Goal: Information Seeking & Learning: Learn about a topic

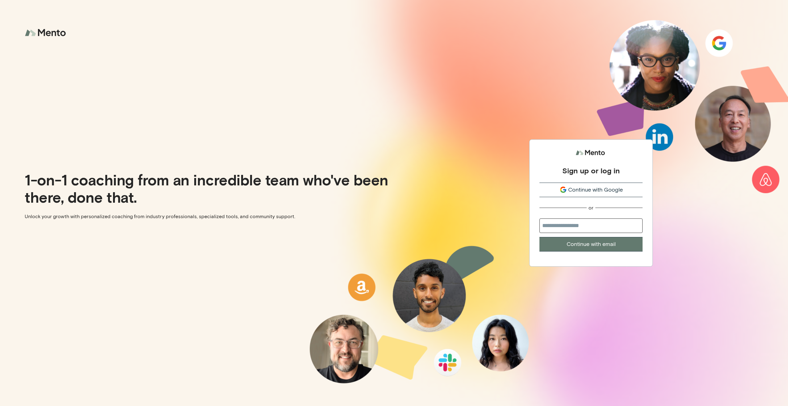
click at [580, 194] on span "Continue with Google" at bounding box center [595, 190] width 55 height 8
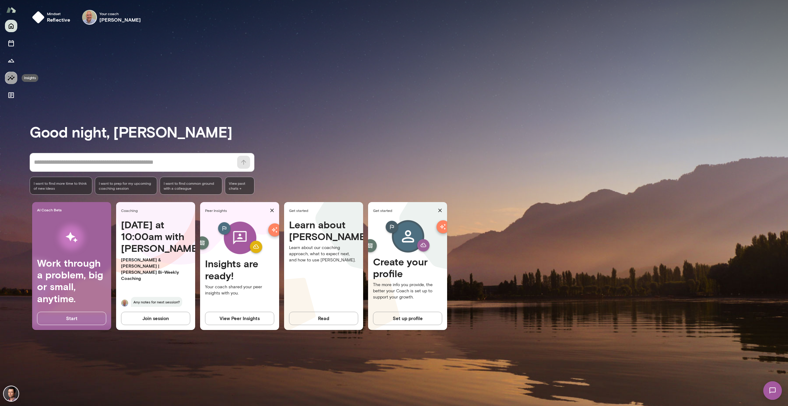
click at [12, 79] on icon "Insights" at bounding box center [11, 77] width 7 height 5
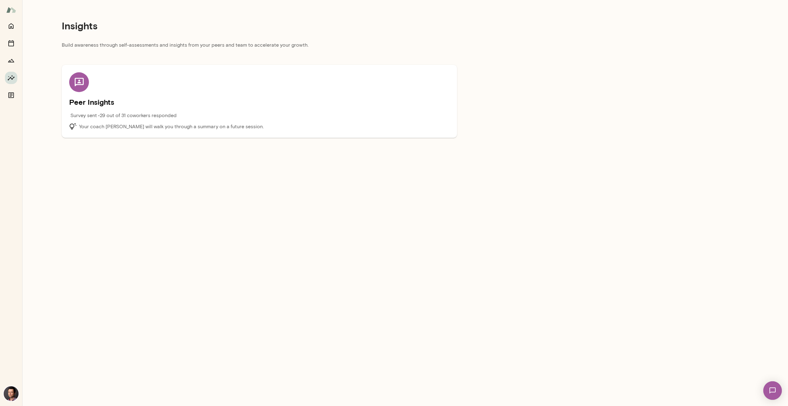
click at [99, 106] on h5 "Peer Insights" at bounding box center [259, 102] width 380 height 10
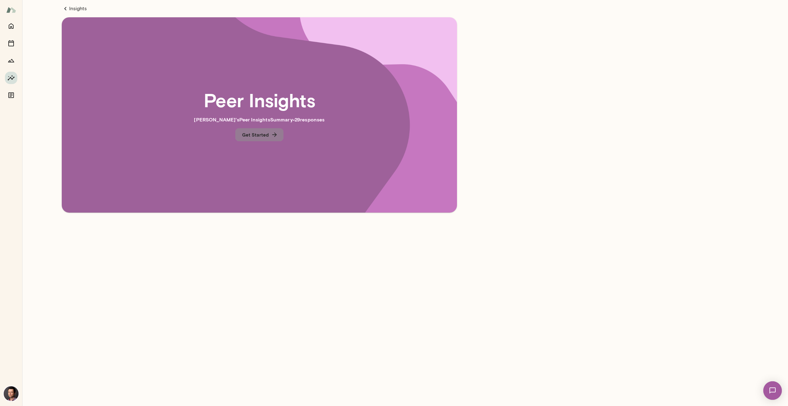
click at [267, 136] on button "Get Started" at bounding box center [259, 134] width 48 height 13
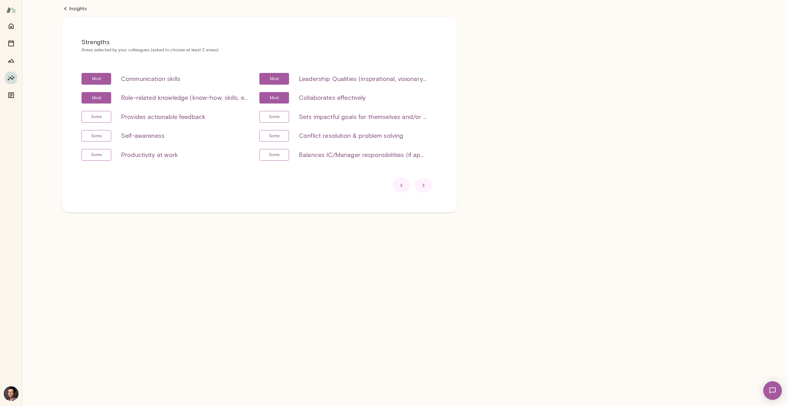
click at [426, 186] on icon at bounding box center [423, 185] width 7 height 7
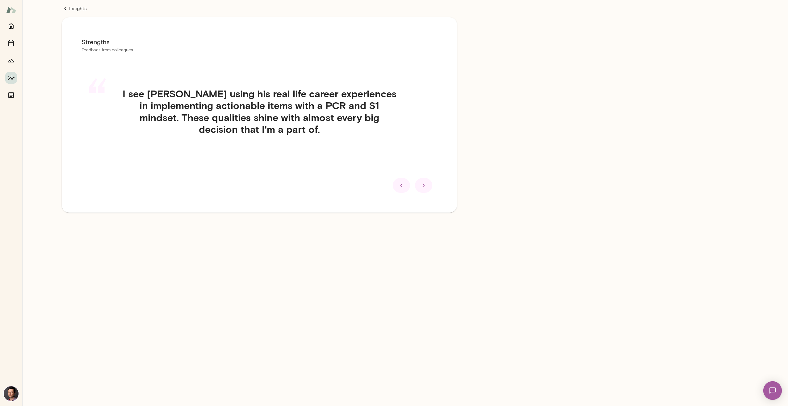
click at [426, 186] on icon at bounding box center [423, 185] width 7 height 7
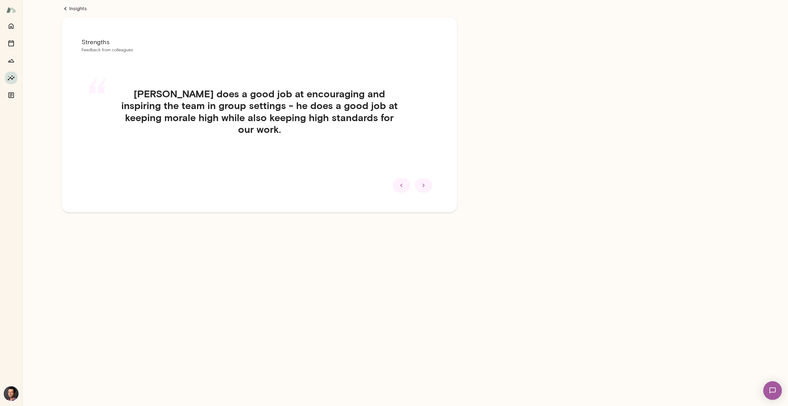
click at [426, 186] on icon at bounding box center [423, 185] width 7 height 7
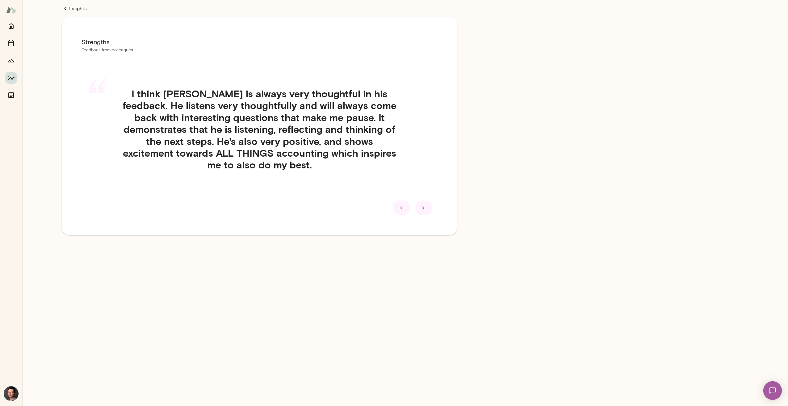
click at [426, 200] on div at bounding box center [423, 207] width 17 height 15
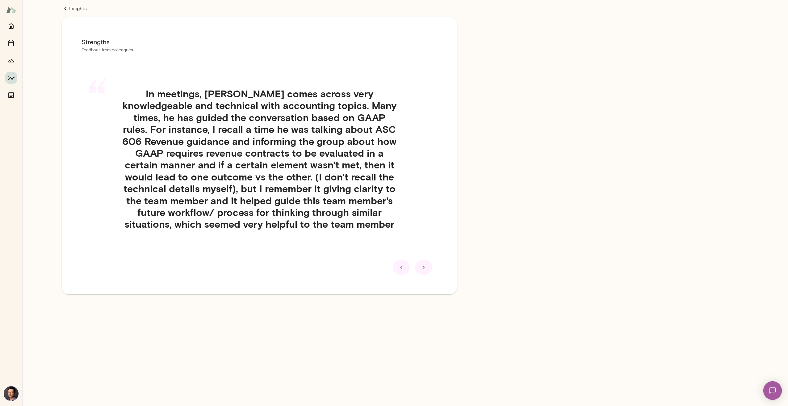
click at [425, 267] on icon at bounding box center [423, 266] width 7 height 7
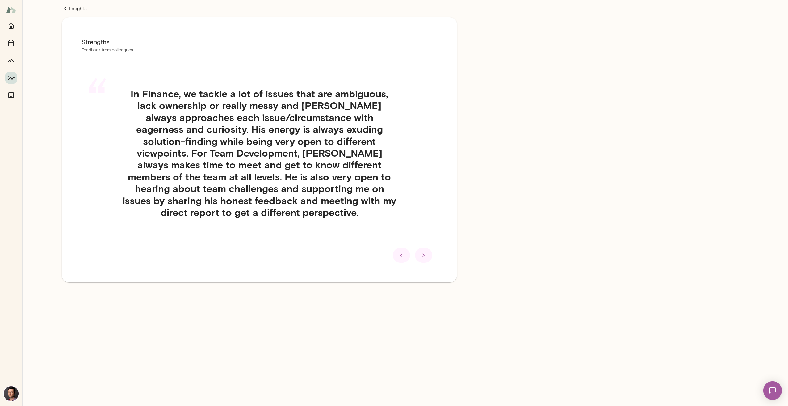
click at [426, 255] on icon at bounding box center [423, 254] width 7 height 7
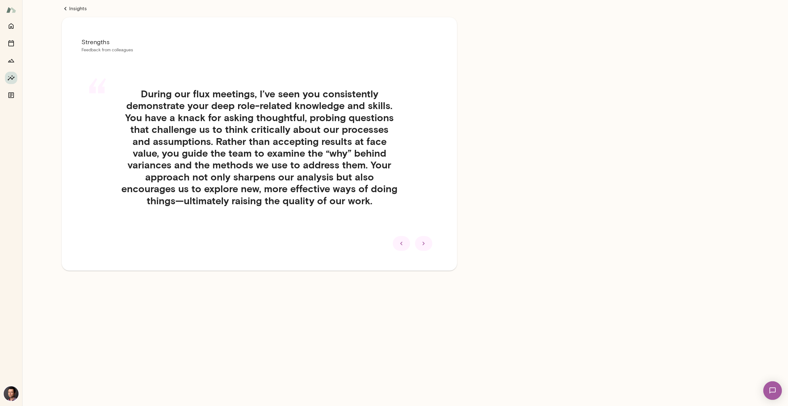
click at [425, 244] on icon at bounding box center [423, 243] width 7 height 7
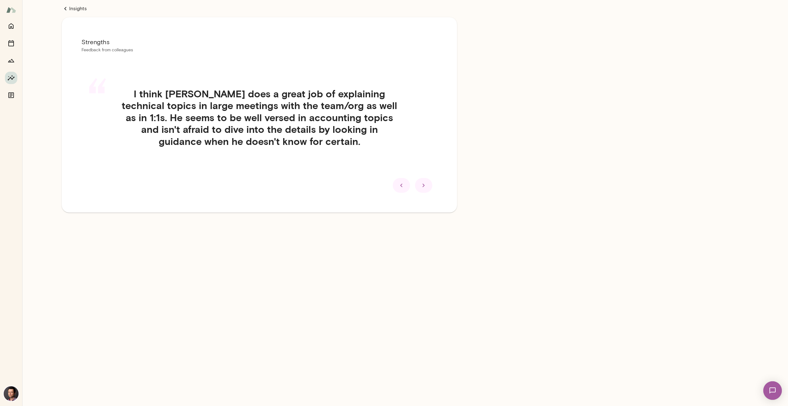
click at [423, 188] on icon at bounding box center [423, 185] width 7 height 7
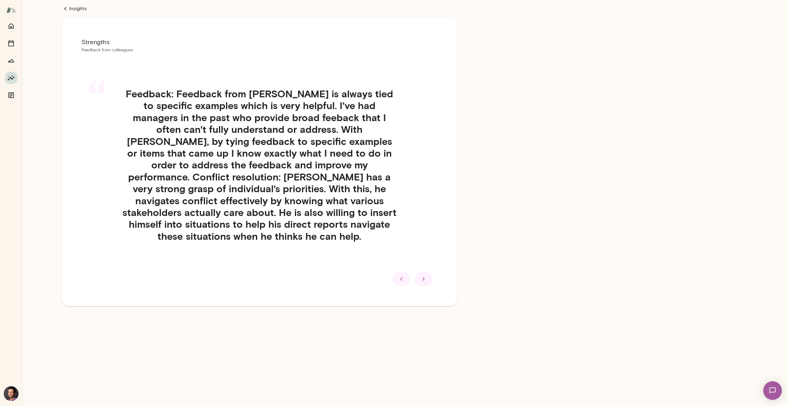
click at [422, 275] on icon at bounding box center [423, 278] width 7 height 7
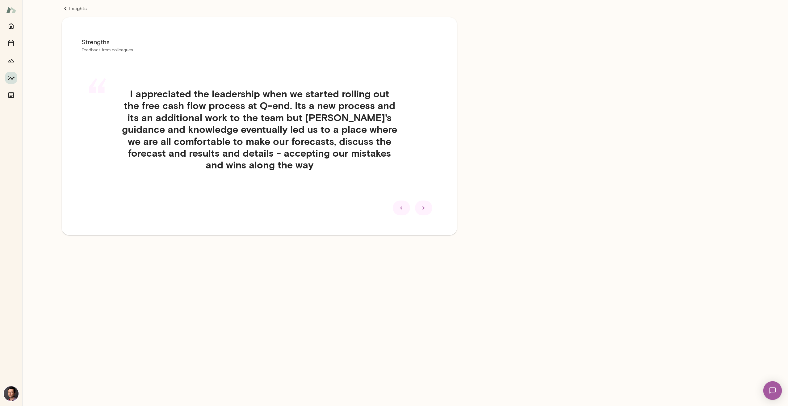
click at [402, 209] on icon at bounding box center [401, 207] width 2 height 3
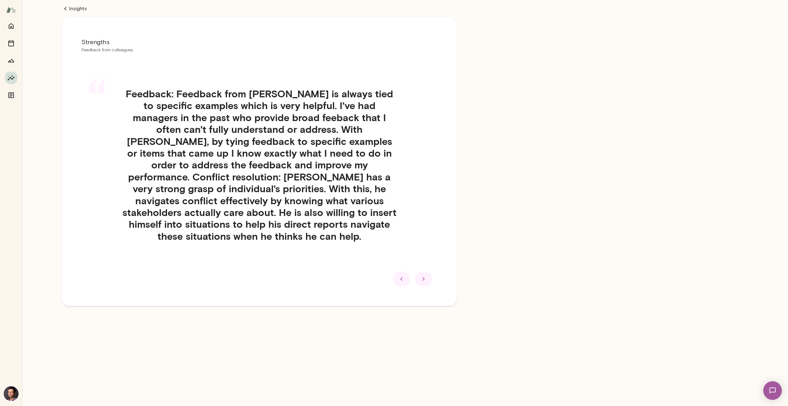
click at [425, 275] on icon at bounding box center [423, 278] width 7 height 7
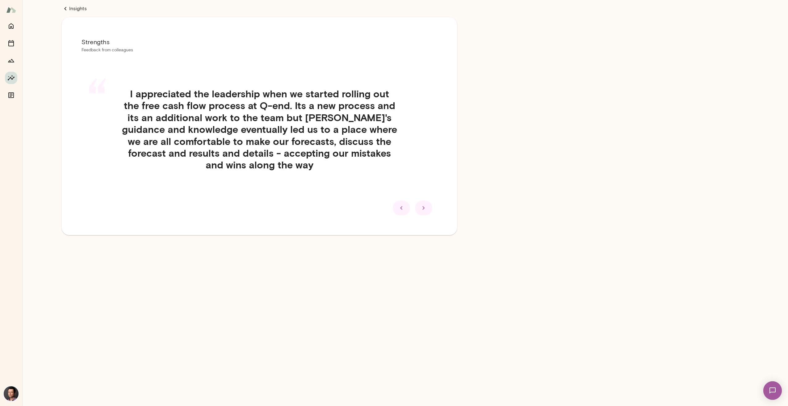
click at [424, 211] on div at bounding box center [423, 207] width 17 height 15
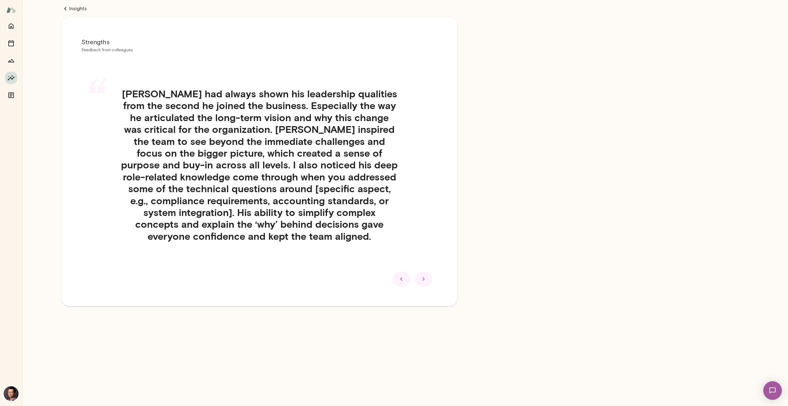
click at [426, 280] on icon at bounding box center [423, 278] width 7 height 7
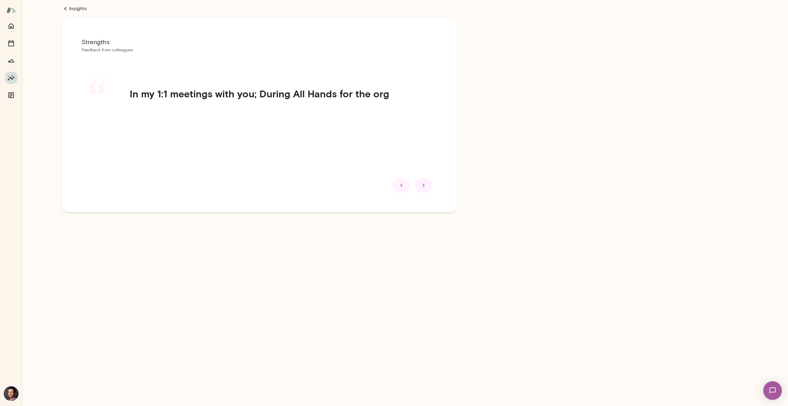
click at [424, 188] on icon at bounding box center [423, 185] width 7 height 7
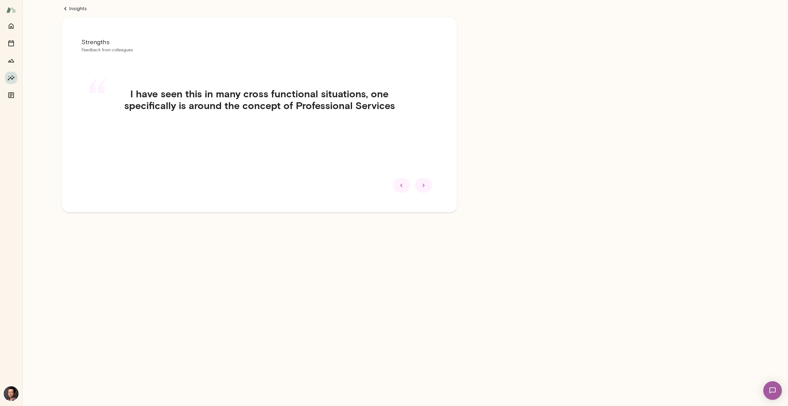
click at [424, 188] on icon at bounding box center [423, 185] width 7 height 7
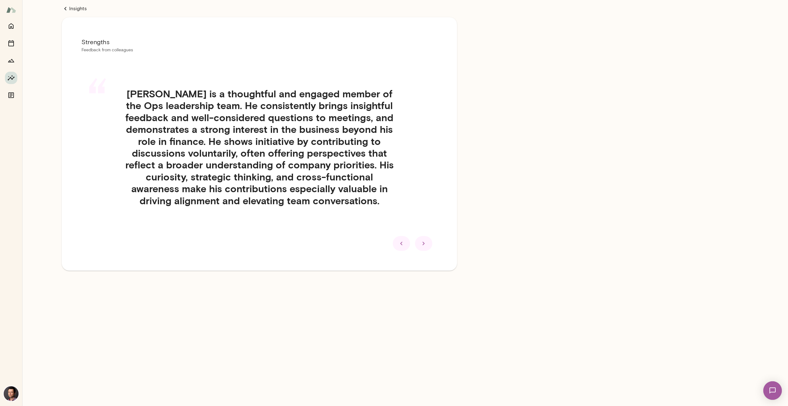
click at [421, 245] on icon at bounding box center [423, 243] width 7 height 7
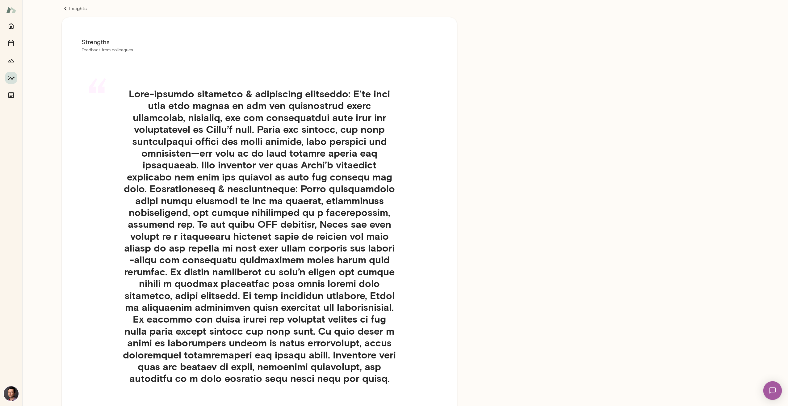
scroll to position [31, 0]
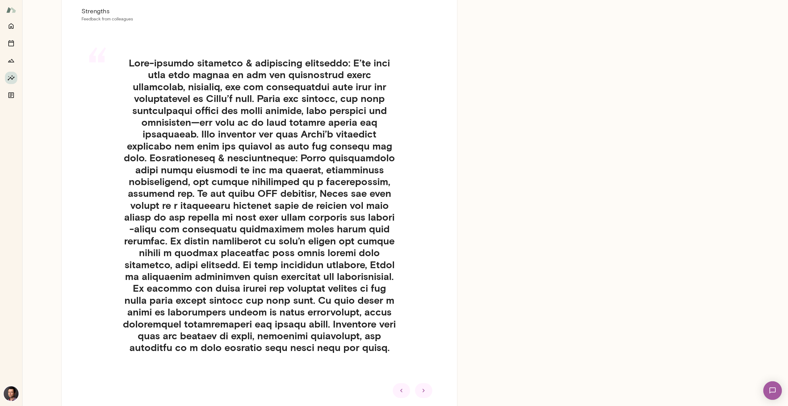
click at [424, 389] on icon at bounding box center [423, 390] width 7 height 7
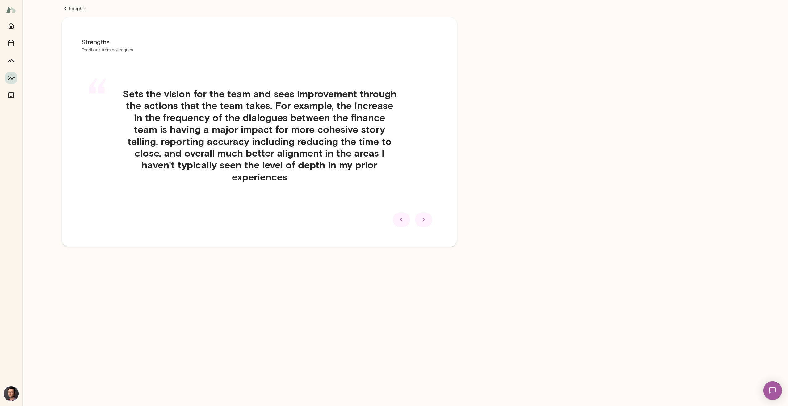
scroll to position [0, 0]
click at [422, 212] on div at bounding box center [423, 219] width 17 height 15
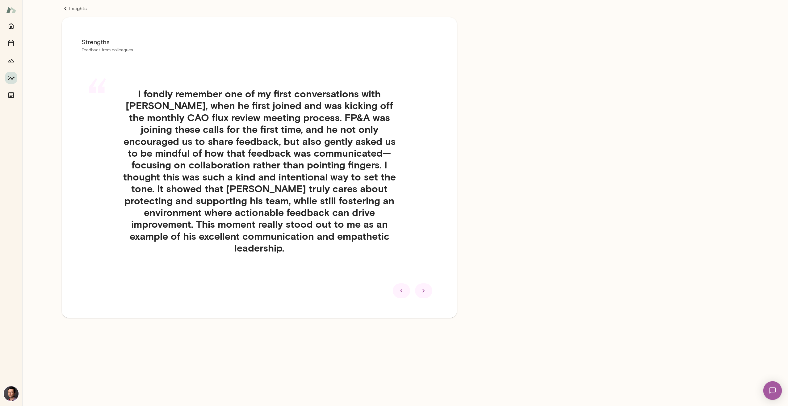
click at [399, 283] on div at bounding box center [401, 290] width 17 height 15
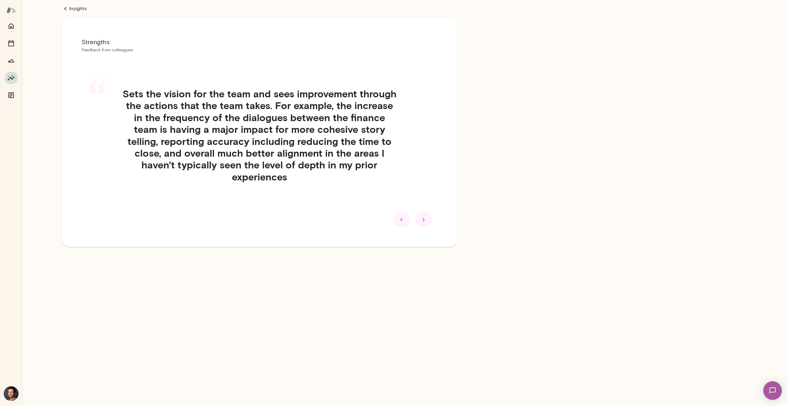
click at [427, 213] on div at bounding box center [423, 219] width 17 height 15
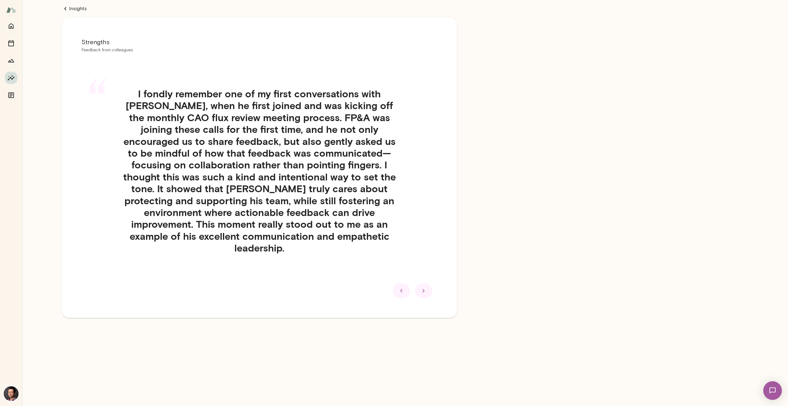
click at [423, 287] on icon at bounding box center [423, 290] width 7 height 7
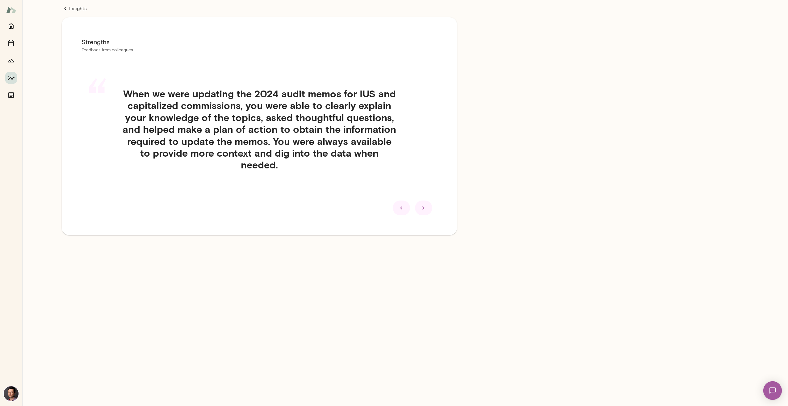
click at [427, 204] on icon at bounding box center [423, 207] width 7 height 7
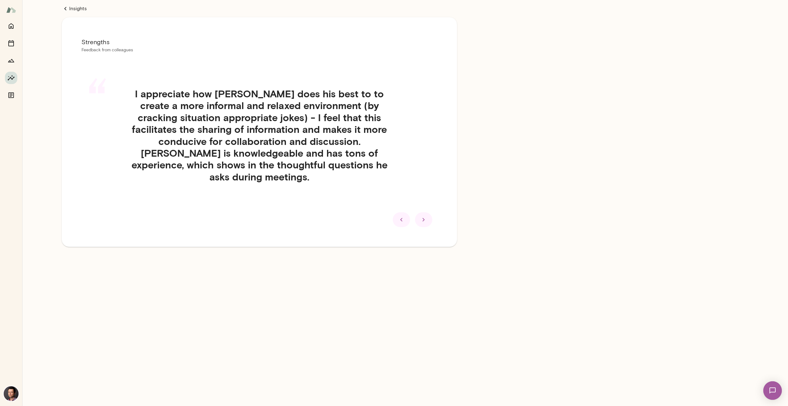
click at [426, 216] on icon at bounding box center [423, 219] width 7 height 7
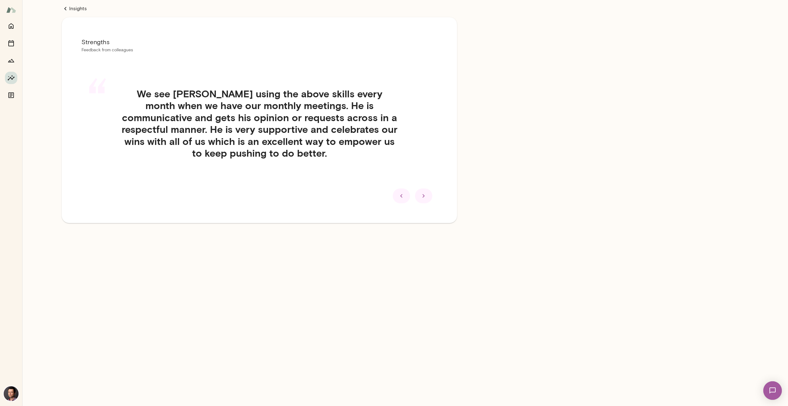
click at [428, 198] on div at bounding box center [423, 195] width 17 height 15
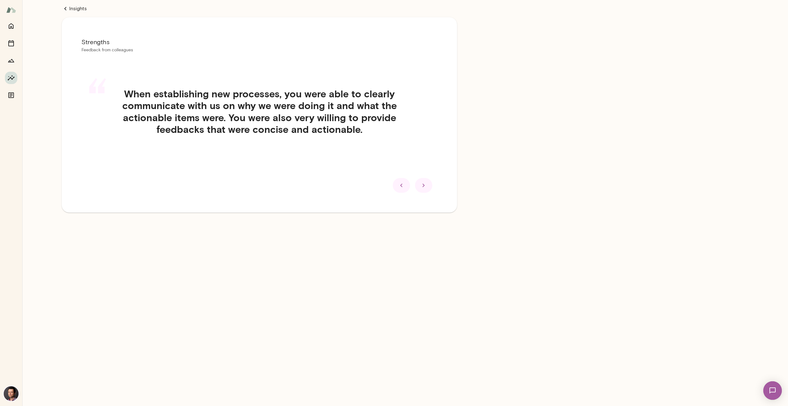
click at [408, 190] on div at bounding box center [401, 185] width 17 height 15
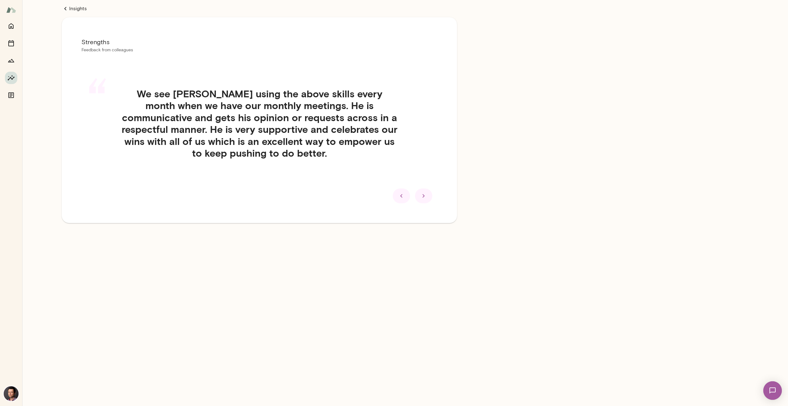
click at [420, 190] on div at bounding box center [423, 195] width 17 height 15
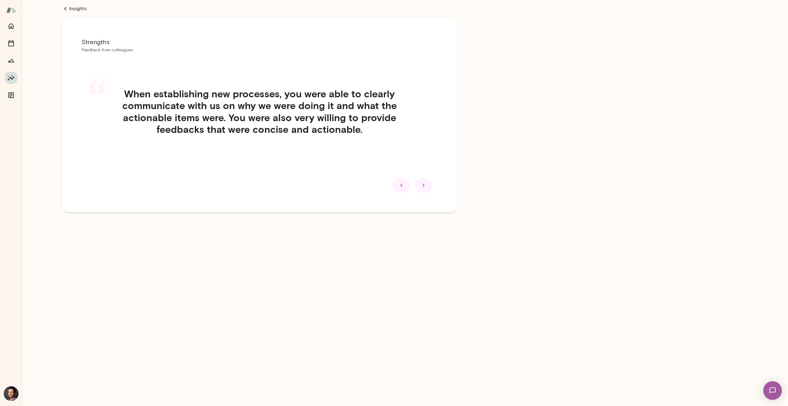
click at [426, 189] on icon at bounding box center [423, 185] width 7 height 7
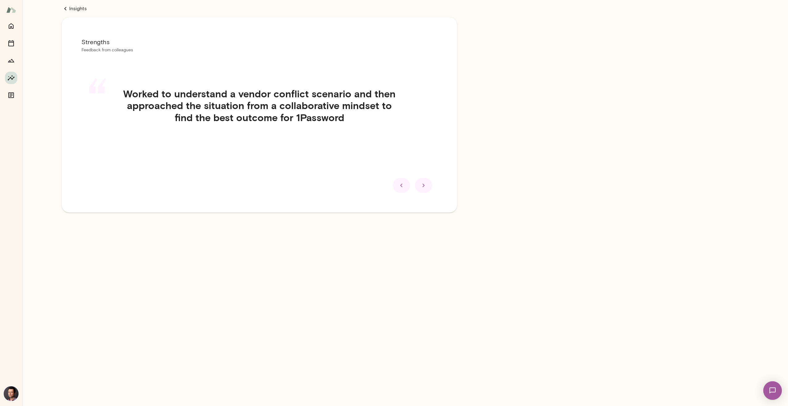
click at [426, 189] on icon at bounding box center [423, 185] width 7 height 7
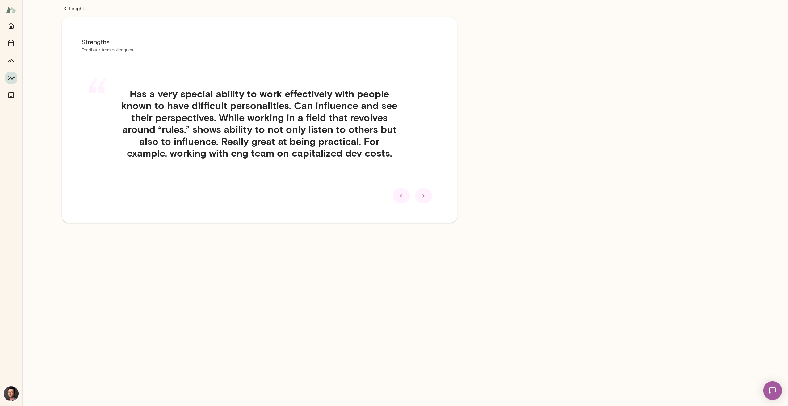
click at [426, 189] on div at bounding box center [423, 195] width 17 height 15
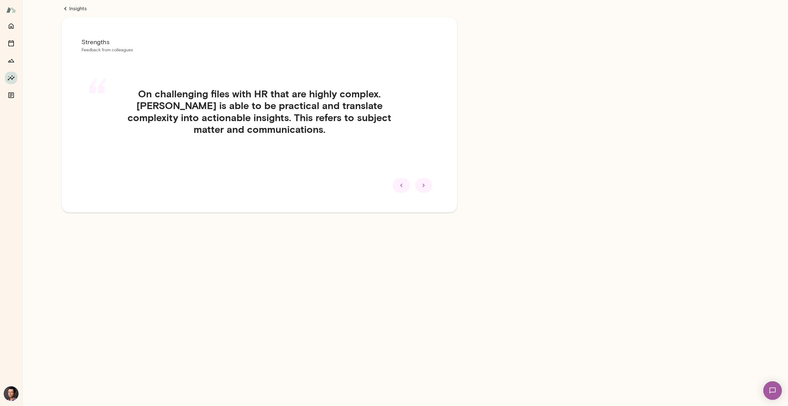
click at [426, 189] on icon at bounding box center [423, 185] width 7 height 7
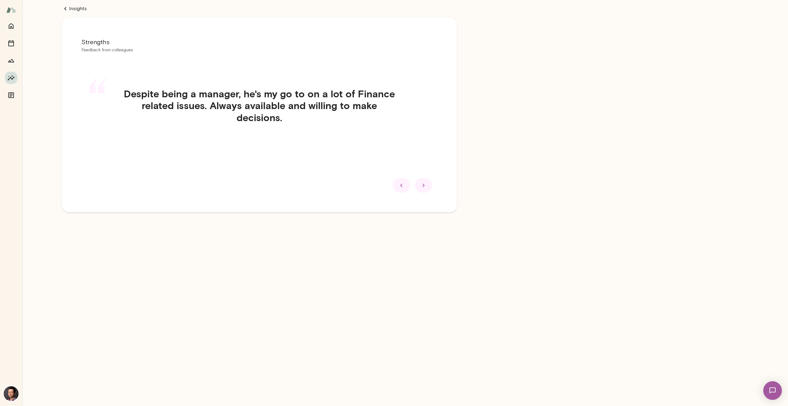
click at [426, 189] on icon at bounding box center [423, 185] width 7 height 7
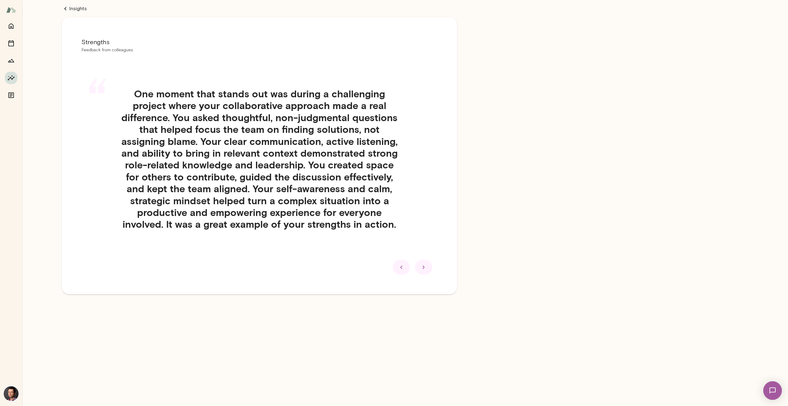
click at [405, 269] on icon at bounding box center [401, 266] width 7 height 7
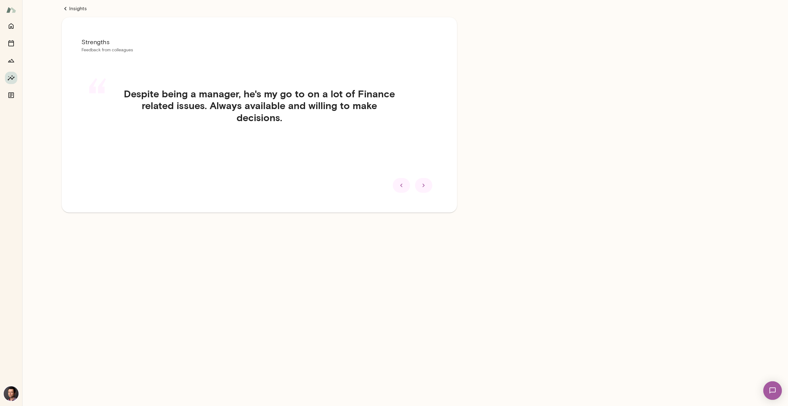
click at [428, 187] on div at bounding box center [423, 185] width 17 height 15
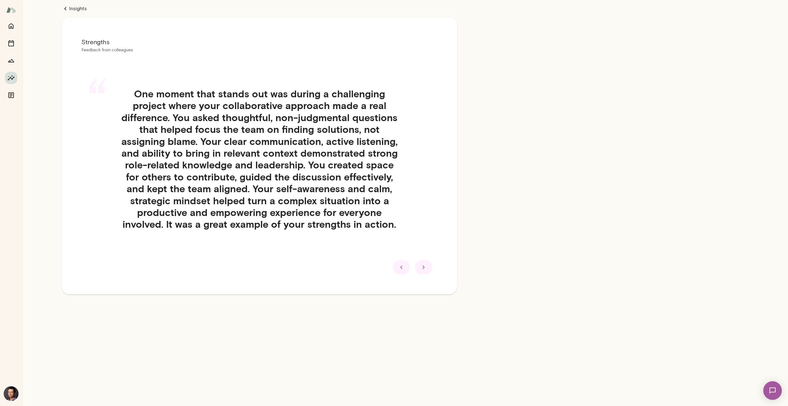
click at [421, 267] on icon at bounding box center [423, 266] width 7 height 7
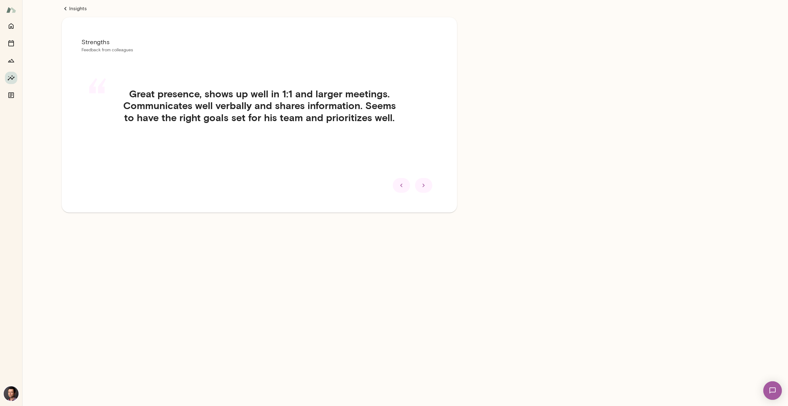
click at [422, 186] on icon at bounding box center [423, 185] width 7 height 7
click at [423, 187] on icon at bounding box center [423, 185] width 7 height 7
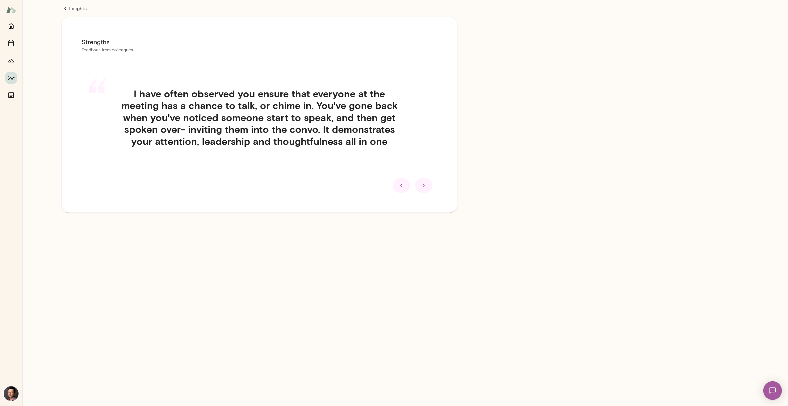
click at [424, 183] on icon at bounding box center [423, 185] width 7 height 7
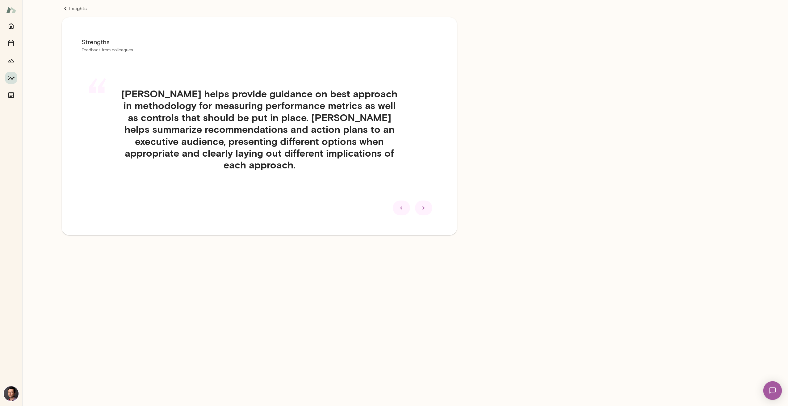
click at [424, 211] on icon at bounding box center [423, 207] width 7 height 7
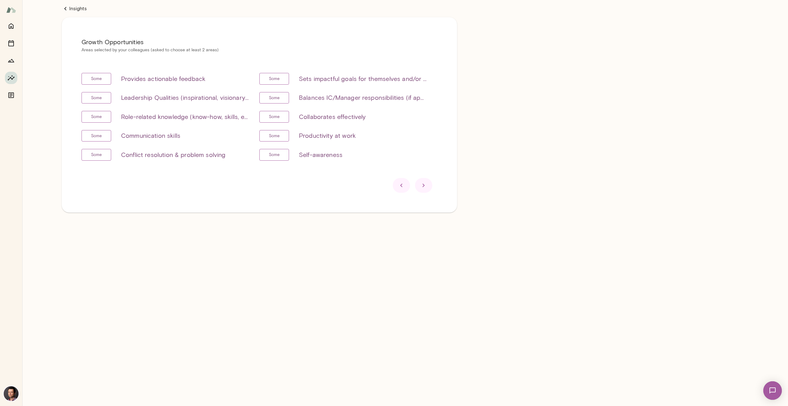
click at [428, 189] on div at bounding box center [423, 185] width 17 height 15
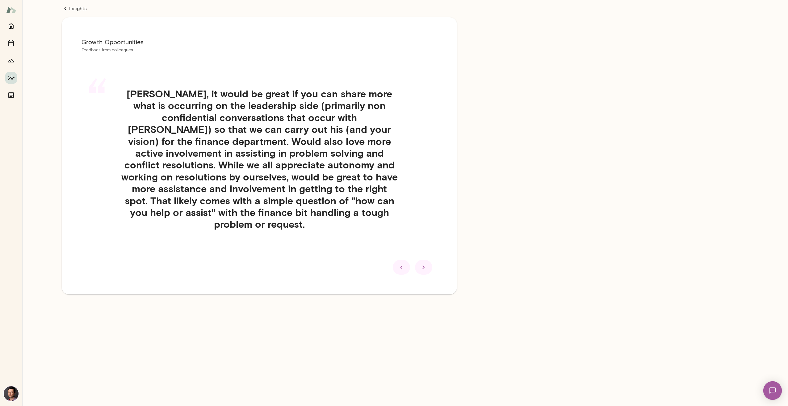
click at [429, 260] on div at bounding box center [423, 267] width 17 height 15
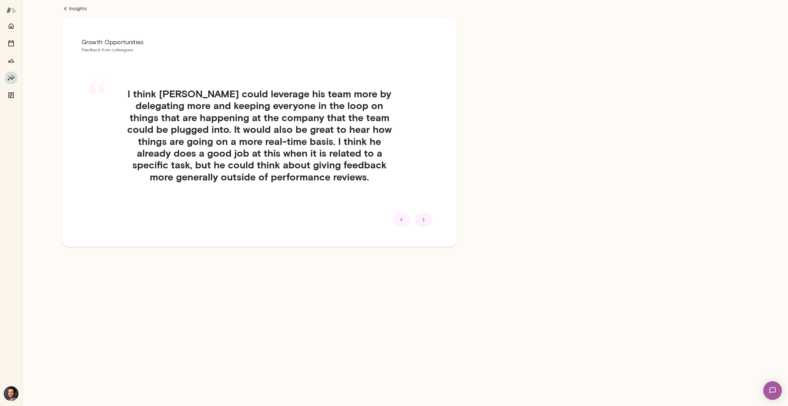
click at [424, 220] on icon at bounding box center [423, 219] width 7 height 7
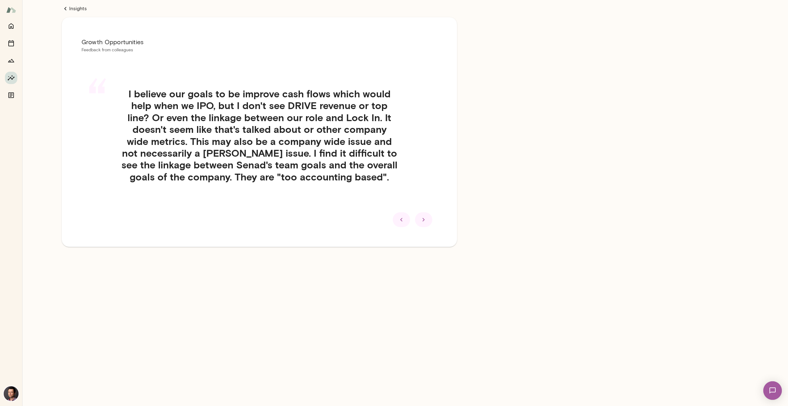
click at [424, 220] on icon at bounding box center [423, 219] width 7 height 7
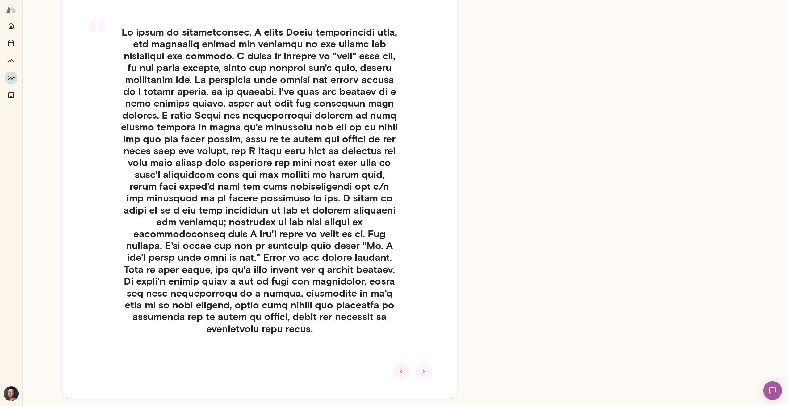
scroll to position [84, 0]
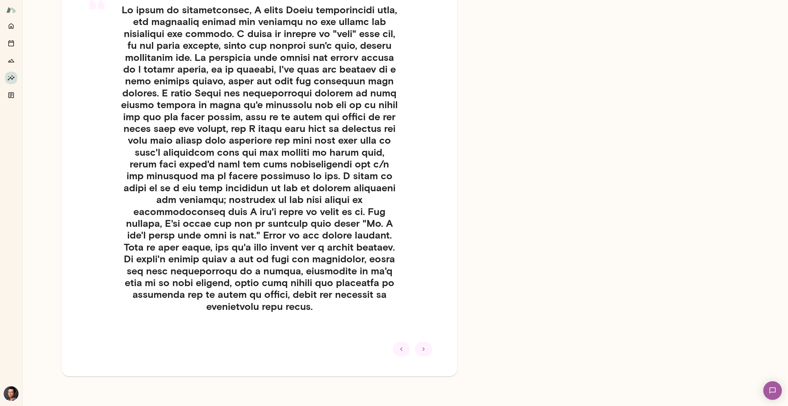
click at [429, 351] on div at bounding box center [423, 348] width 17 height 15
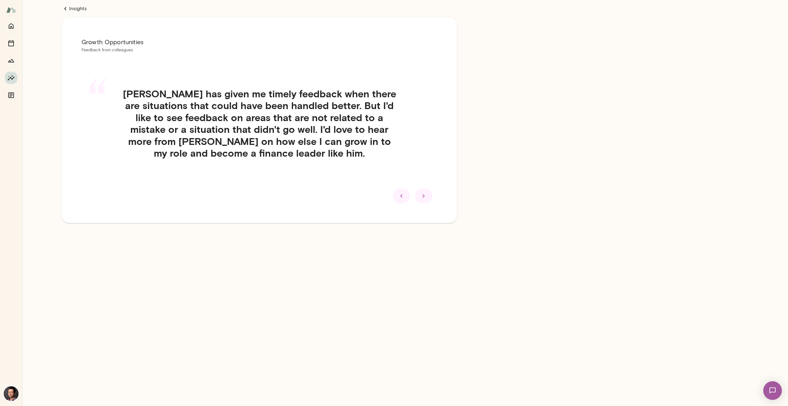
scroll to position [0, 0]
click at [424, 197] on icon at bounding box center [423, 195] width 7 height 7
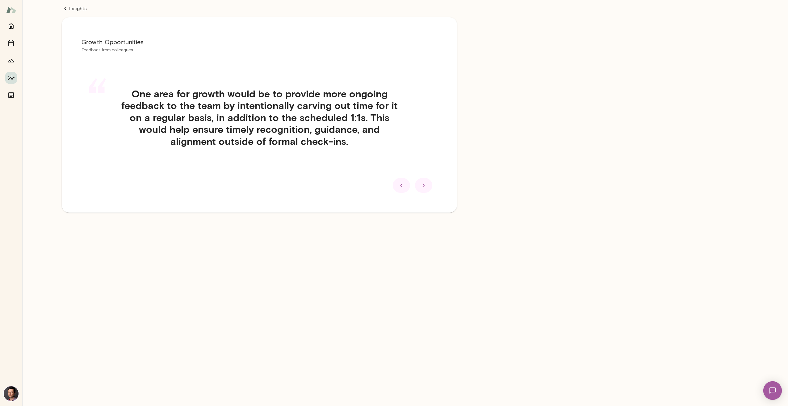
click at [419, 181] on div at bounding box center [423, 185] width 17 height 15
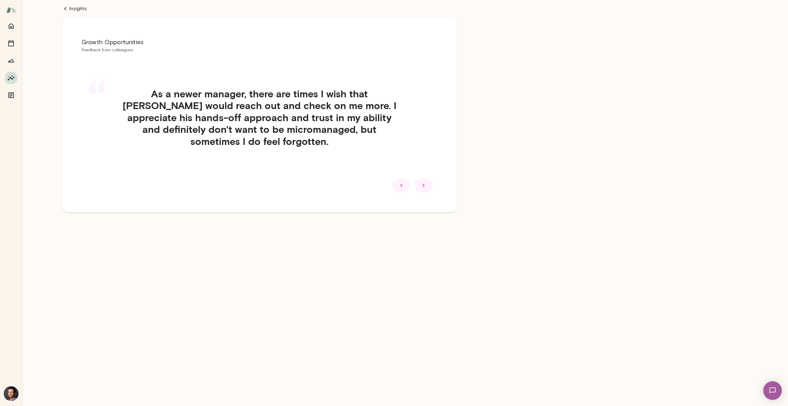
click at [418, 181] on div at bounding box center [423, 185] width 17 height 15
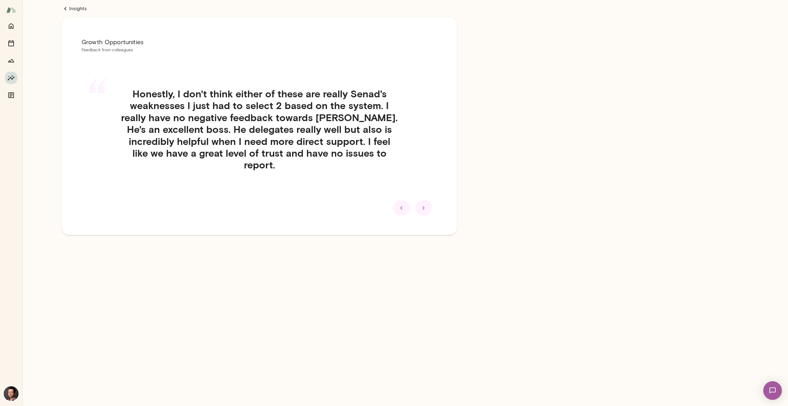
click at [421, 205] on icon at bounding box center [423, 207] width 7 height 7
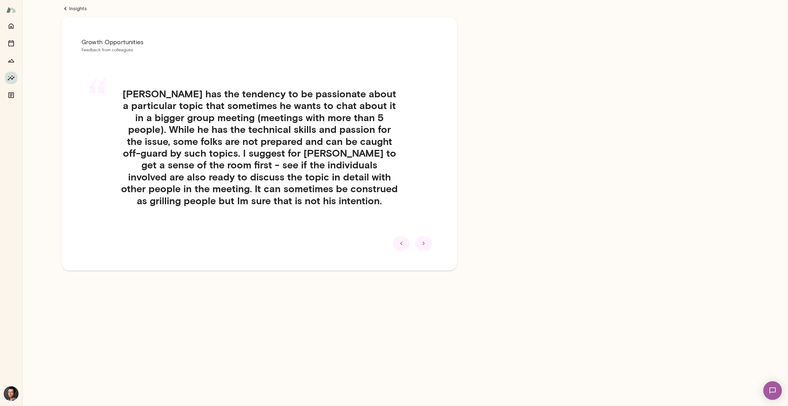
click at [424, 243] on icon at bounding box center [423, 242] width 2 height 3
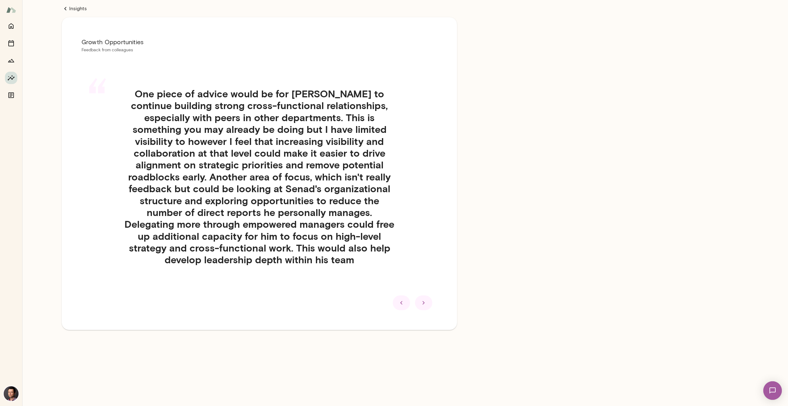
click at [422, 299] on icon at bounding box center [423, 302] width 7 height 7
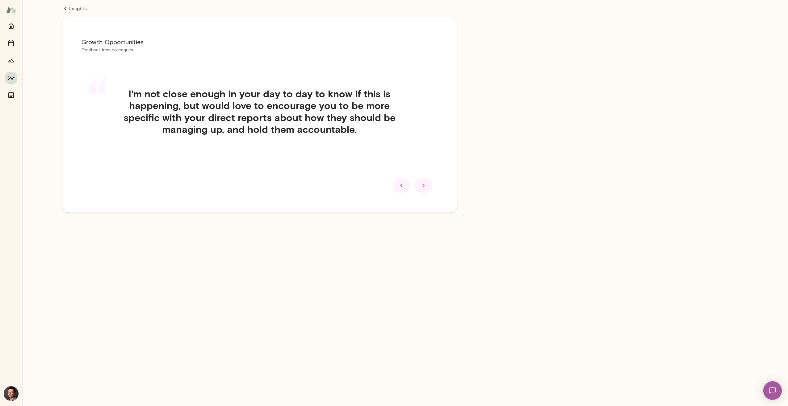
click at [428, 183] on div at bounding box center [423, 185] width 17 height 15
drag, startPoint x: 402, startPoint y: 182, endPoint x: 416, endPoint y: 179, distance: 14.5
click at [402, 182] on icon at bounding box center [401, 185] width 7 height 7
click at [425, 183] on icon at bounding box center [423, 185] width 7 height 7
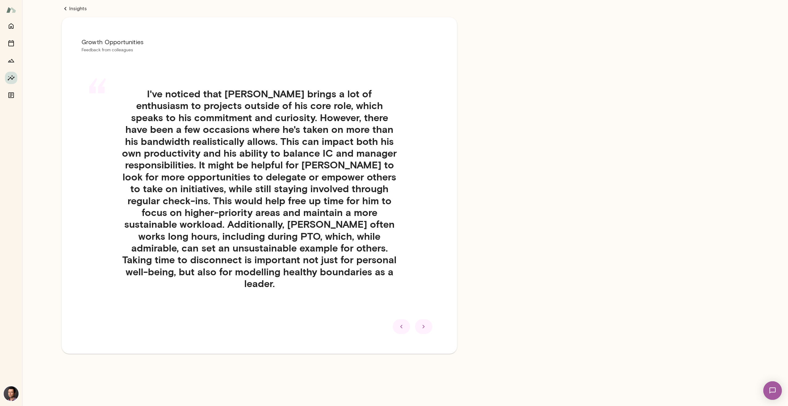
click at [424, 324] on icon at bounding box center [423, 325] width 2 height 3
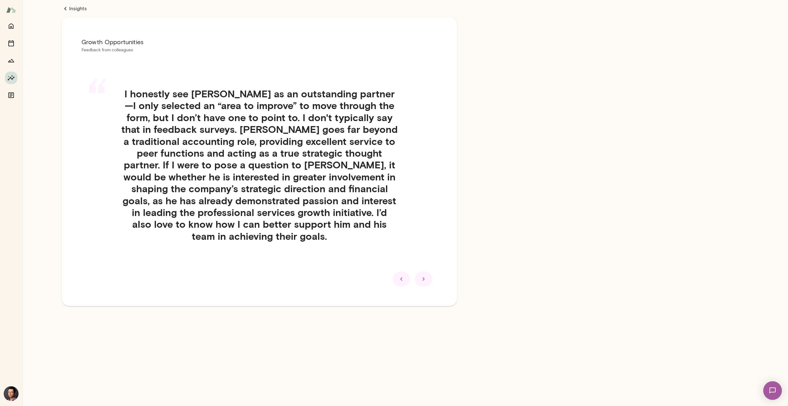
click at [424, 282] on div at bounding box center [423, 278] width 17 height 15
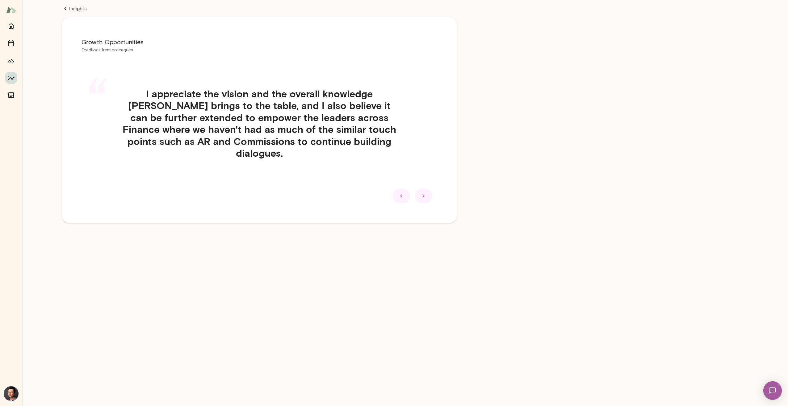
click at [423, 194] on icon at bounding box center [423, 195] width 2 height 3
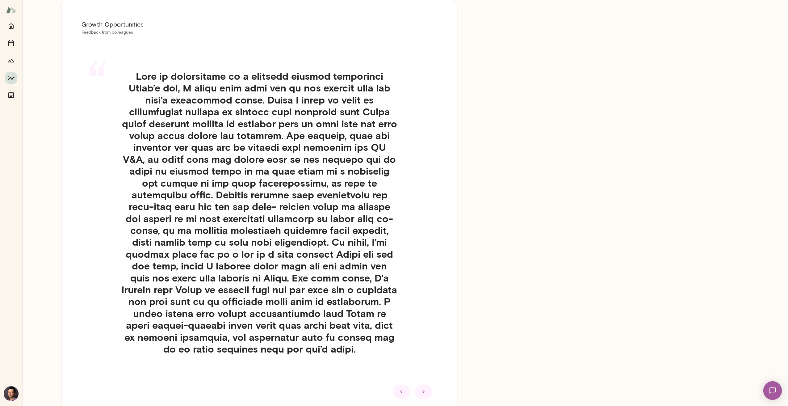
scroll to position [31, 0]
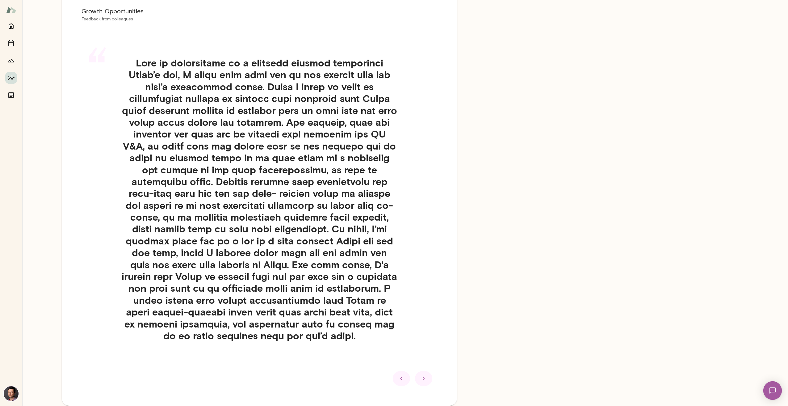
click at [423, 378] on icon at bounding box center [423, 377] width 7 height 7
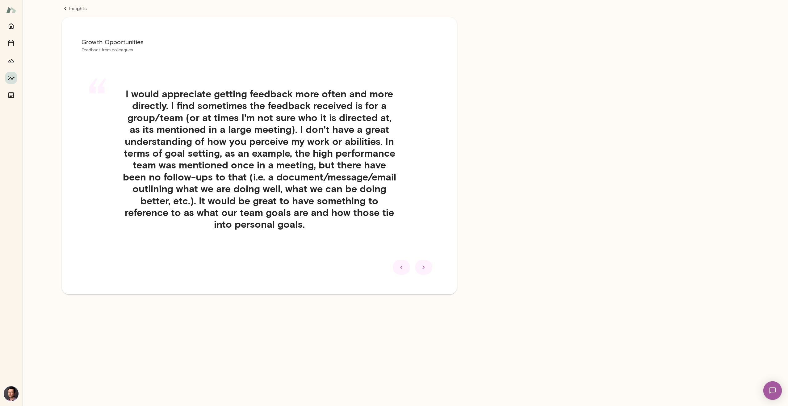
click at [424, 265] on icon at bounding box center [423, 266] width 7 height 7
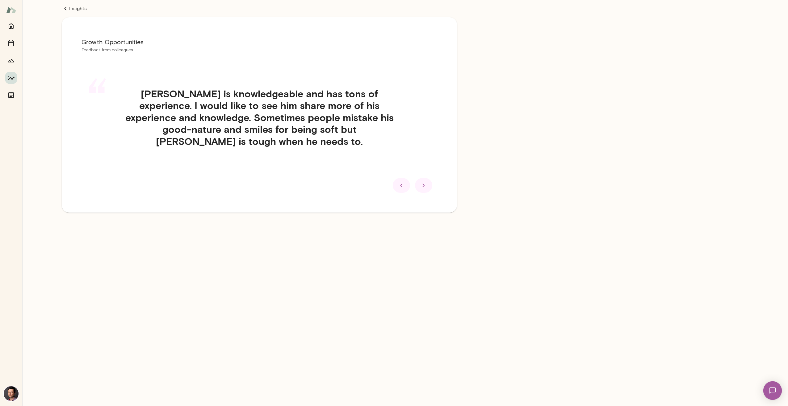
click at [422, 188] on icon at bounding box center [423, 185] width 7 height 7
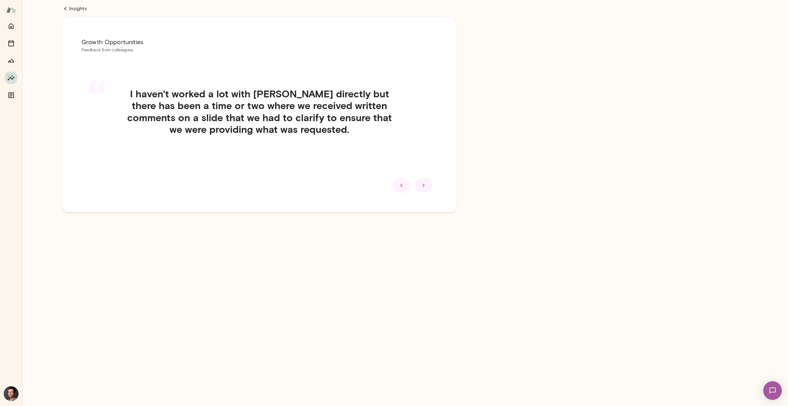
click at [424, 187] on icon at bounding box center [423, 185] width 7 height 7
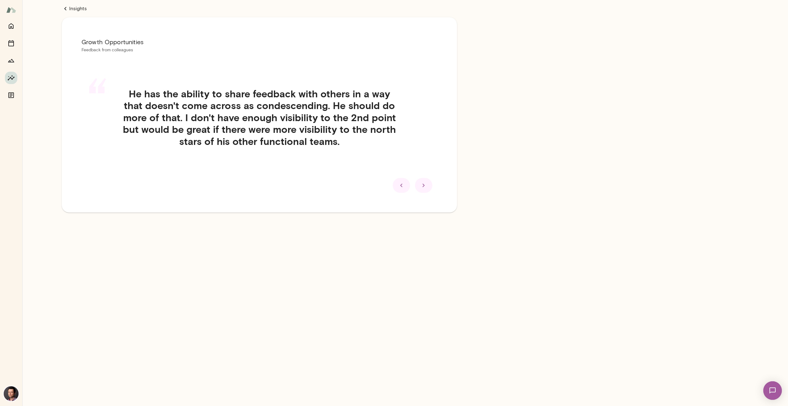
click at [424, 187] on icon at bounding box center [423, 185] width 7 height 7
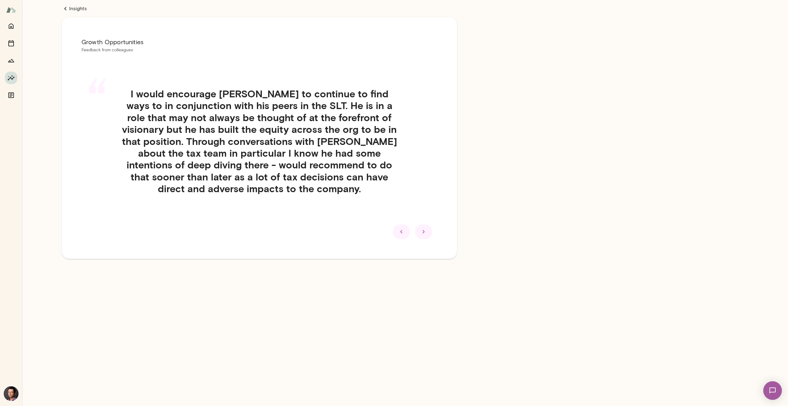
click at [426, 231] on icon at bounding box center [423, 231] width 7 height 7
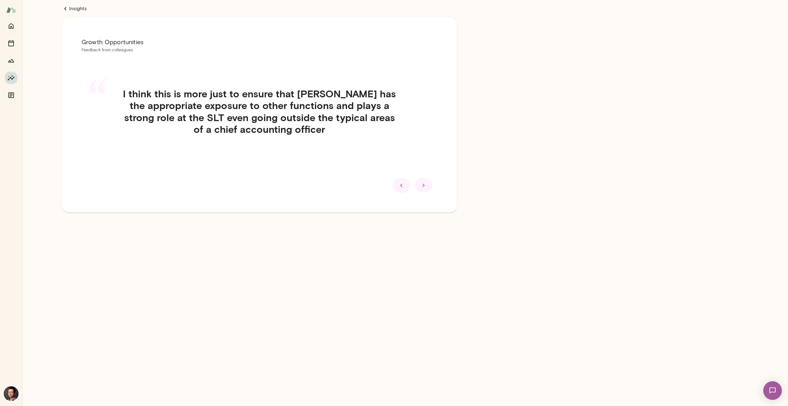
click at [422, 183] on icon at bounding box center [423, 185] width 7 height 7
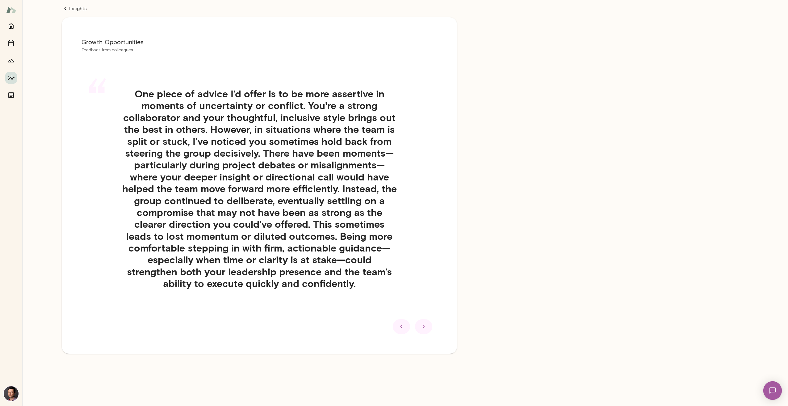
click at [428, 323] on div at bounding box center [423, 326] width 17 height 15
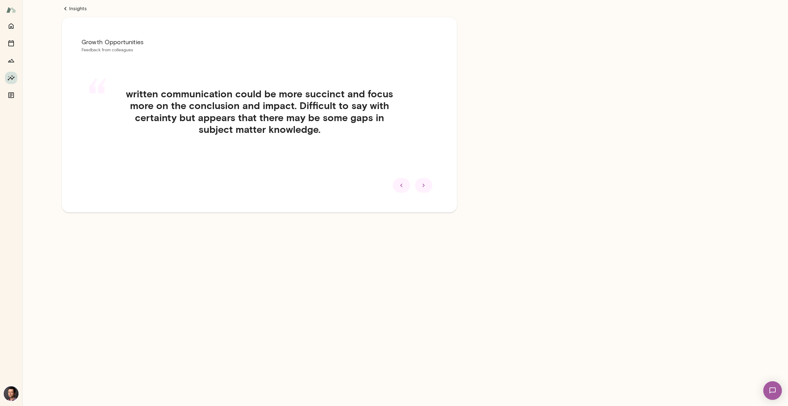
click at [424, 183] on icon at bounding box center [423, 185] width 7 height 7
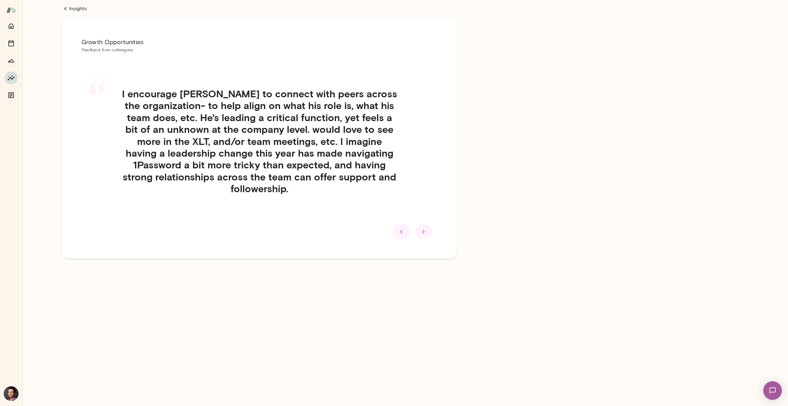
click at [425, 239] on div "Growth Opportunities Feedback from colleagues “ I encourage [PERSON_NAME] to co…" at bounding box center [259, 137] width 395 height 241
click at [423, 233] on icon at bounding box center [423, 231] width 2 height 3
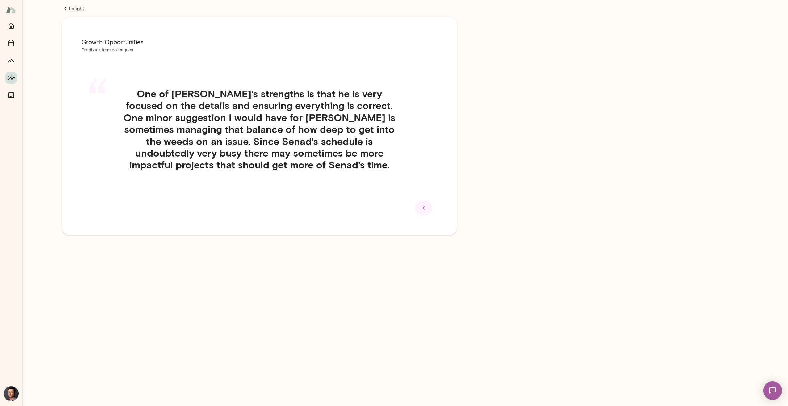
click at [424, 210] on icon at bounding box center [423, 207] width 7 height 7
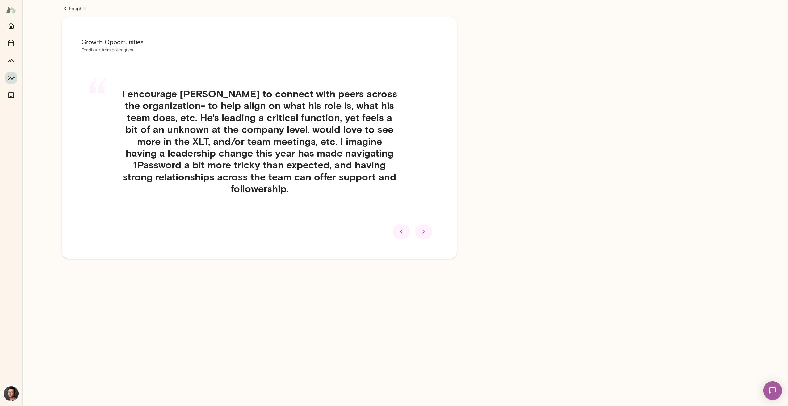
click at [401, 230] on icon at bounding box center [401, 231] width 7 height 7
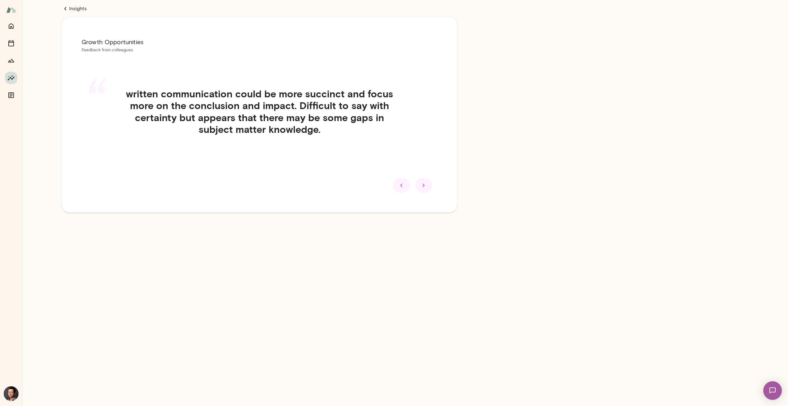
click at [396, 189] on div at bounding box center [401, 185] width 17 height 15
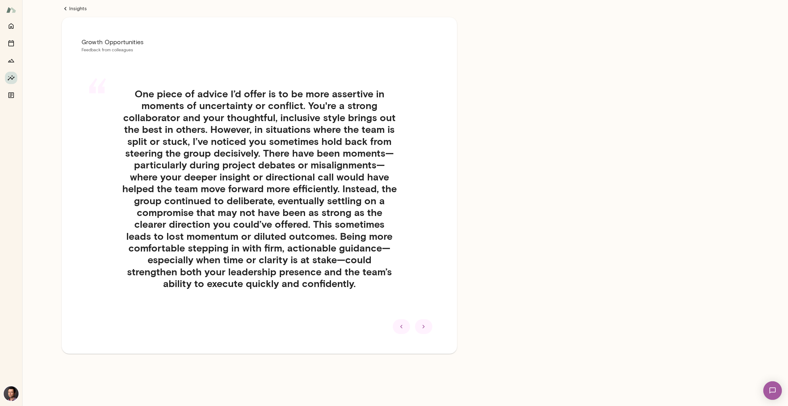
click at [399, 324] on icon at bounding box center [401, 326] width 7 height 7
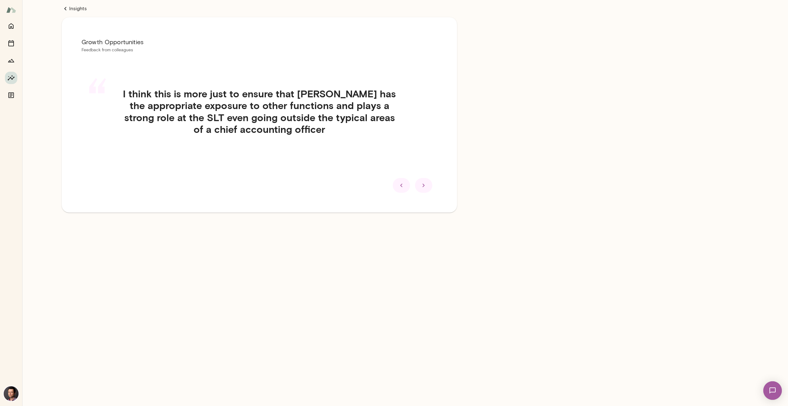
click at [401, 183] on icon at bounding box center [401, 185] width 7 height 7
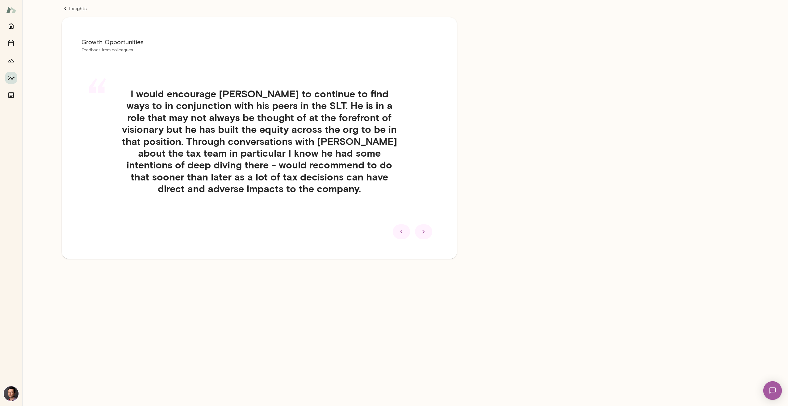
click at [396, 230] on div at bounding box center [401, 231] width 17 height 15
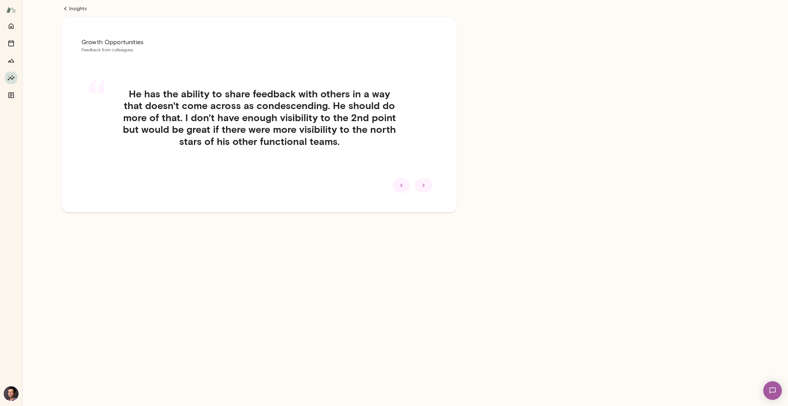
click at [407, 185] on div at bounding box center [401, 185] width 17 height 15
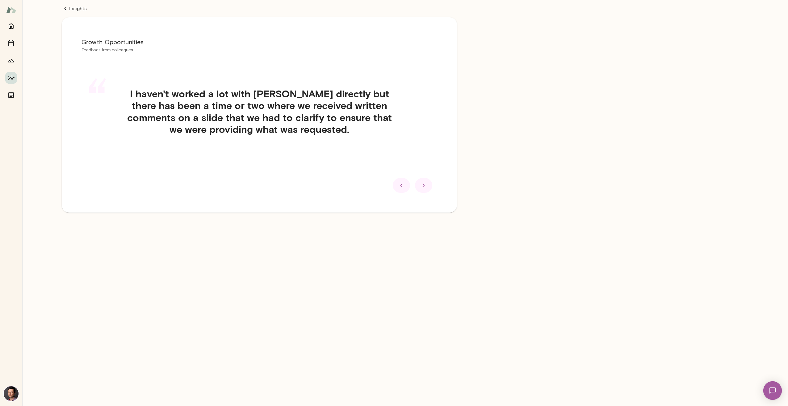
click at [406, 186] on div at bounding box center [401, 185] width 17 height 15
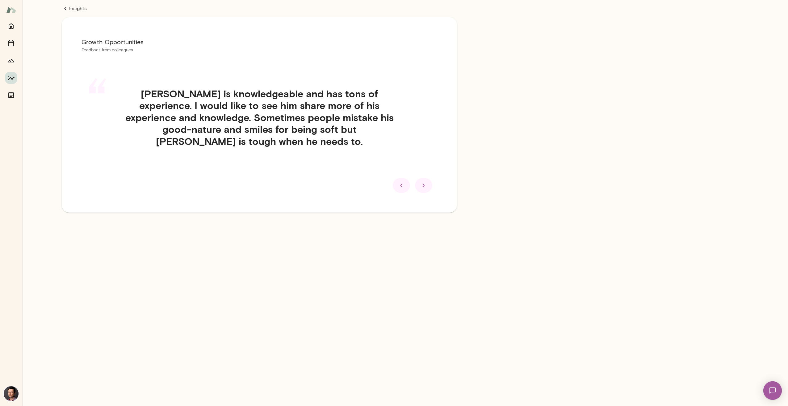
click at [403, 186] on icon at bounding box center [401, 185] width 7 height 7
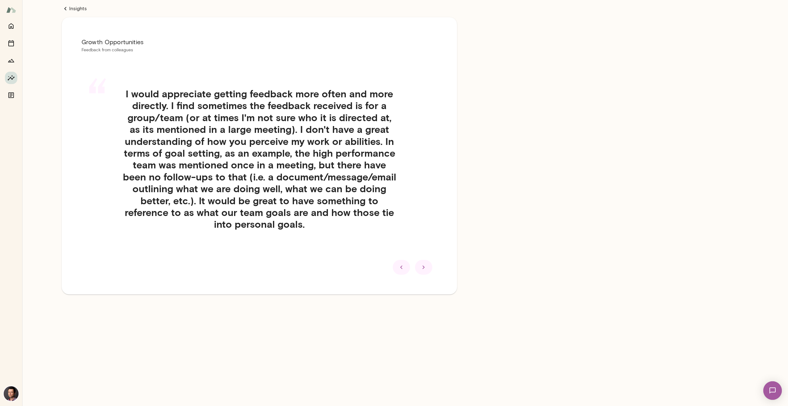
click at [400, 266] on icon at bounding box center [401, 266] width 7 height 7
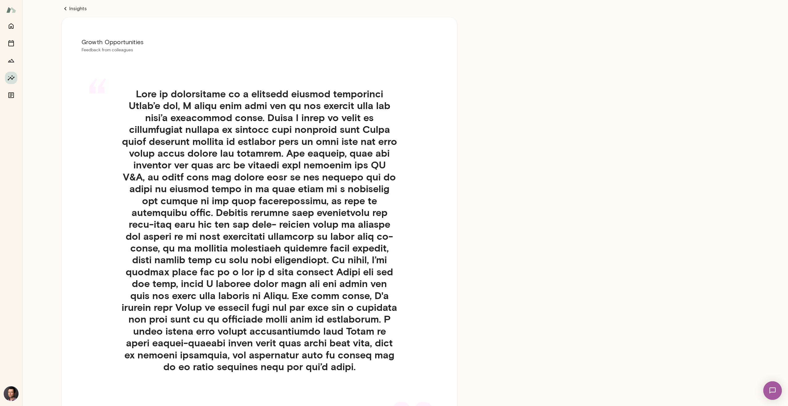
scroll to position [60, 0]
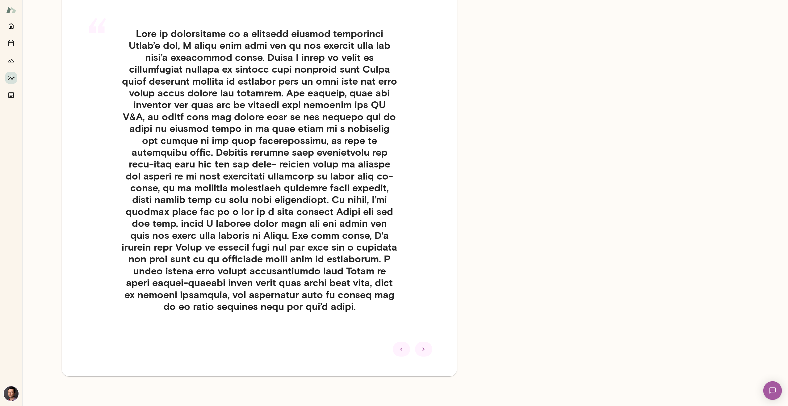
click at [424, 347] on icon at bounding box center [423, 348] width 7 height 7
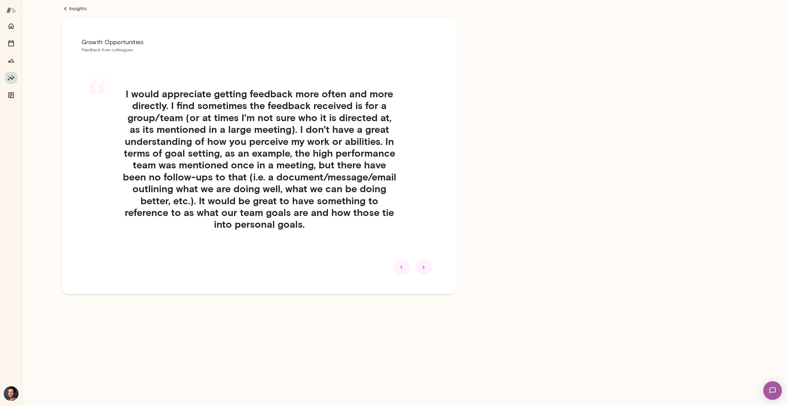
click at [430, 270] on div at bounding box center [423, 267] width 17 height 15
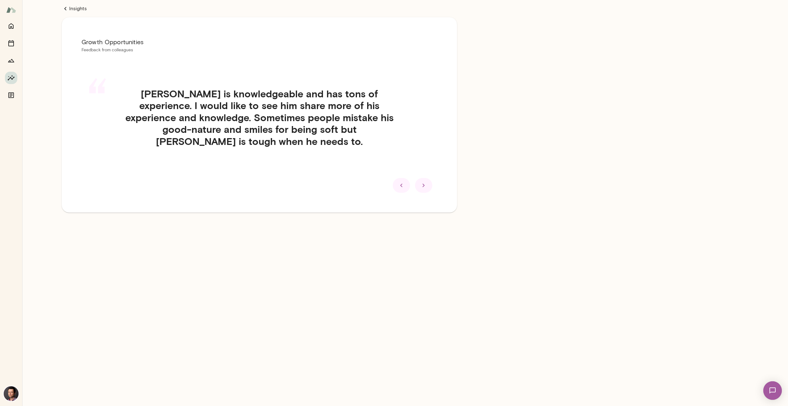
click at [406, 138] on div "“ [PERSON_NAME] is knowledgeable and has tons of experience. I would like to se…" at bounding box center [260, 125] width 356 height 104
click at [422, 191] on div at bounding box center [423, 185] width 17 height 15
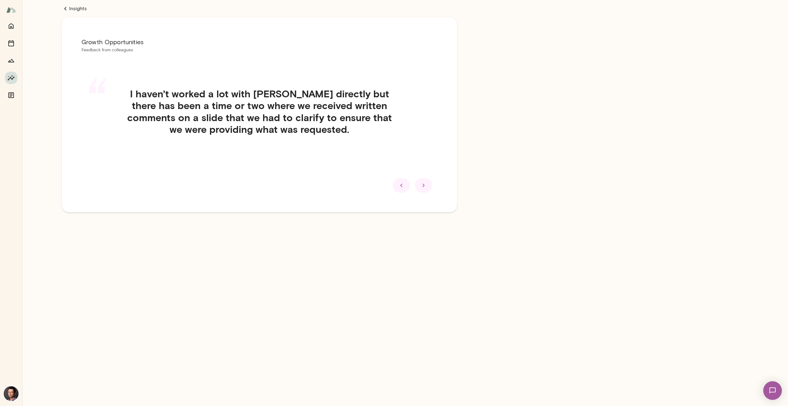
click at [423, 185] on icon at bounding box center [423, 184] width 2 height 3
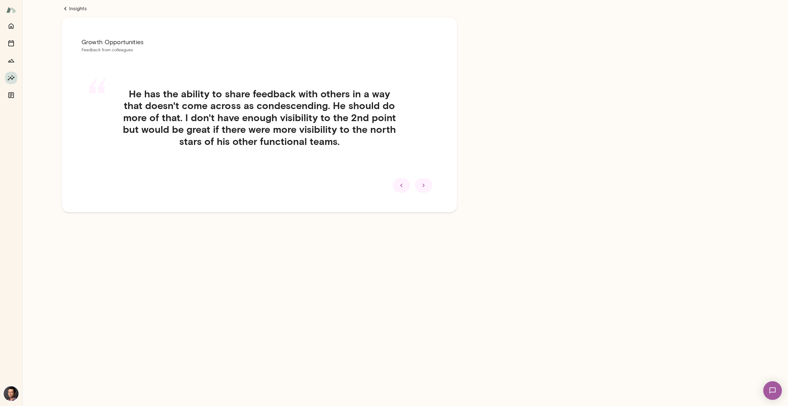
click at [427, 186] on div at bounding box center [423, 185] width 17 height 15
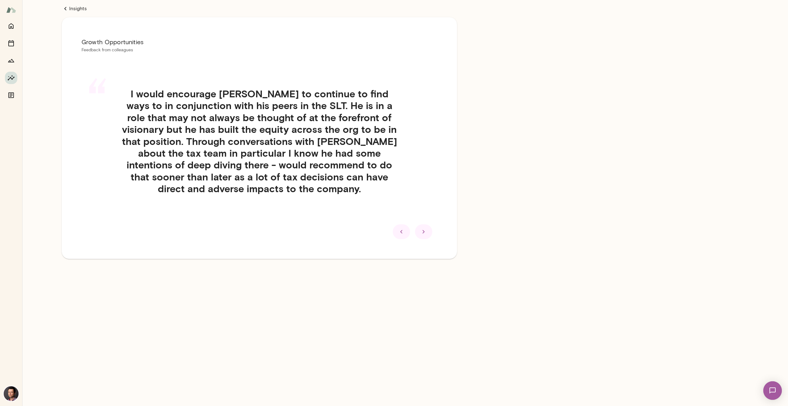
click at [424, 230] on icon at bounding box center [423, 231] width 7 height 7
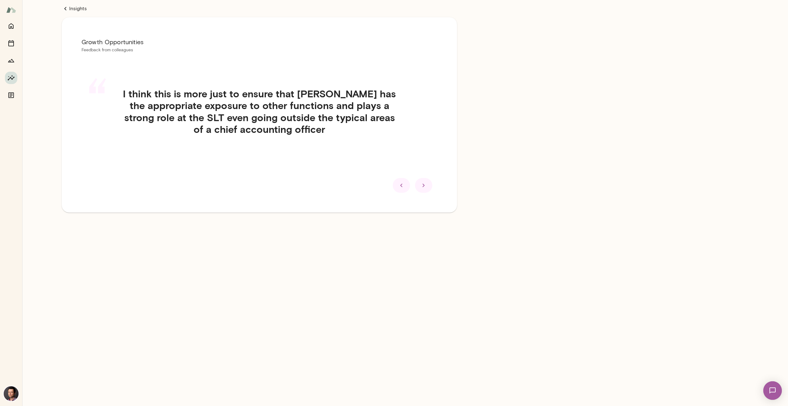
click at [424, 189] on div at bounding box center [423, 185] width 17 height 15
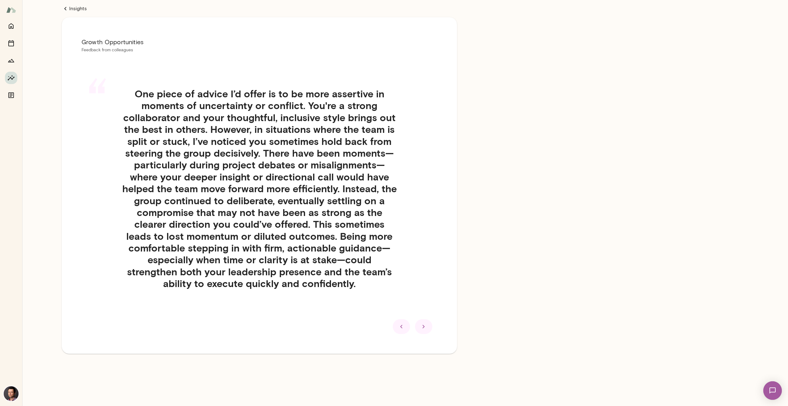
click at [429, 328] on div at bounding box center [423, 326] width 17 height 15
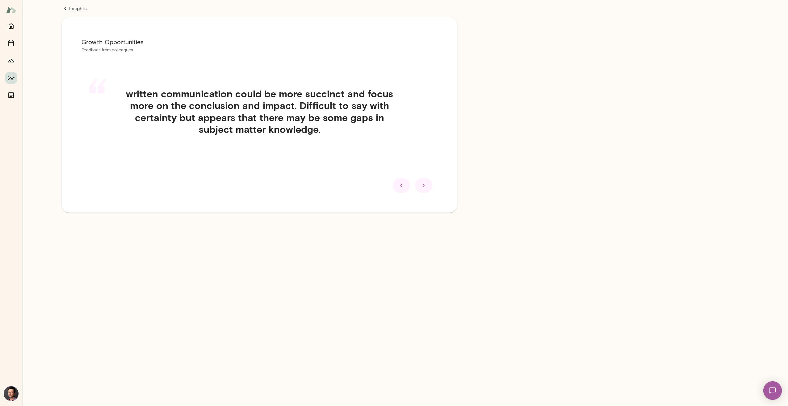
click at [425, 186] on icon at bounding box center [423, 185] width 7 height 7
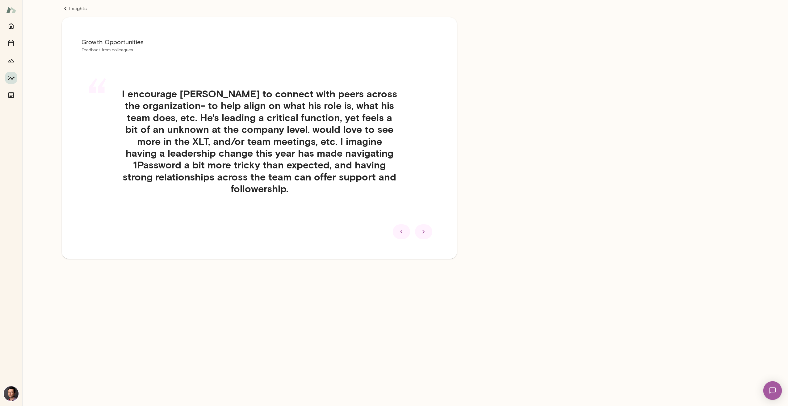
click at [427, 235] on div at bounding box center [423, 231] width 17 height 15
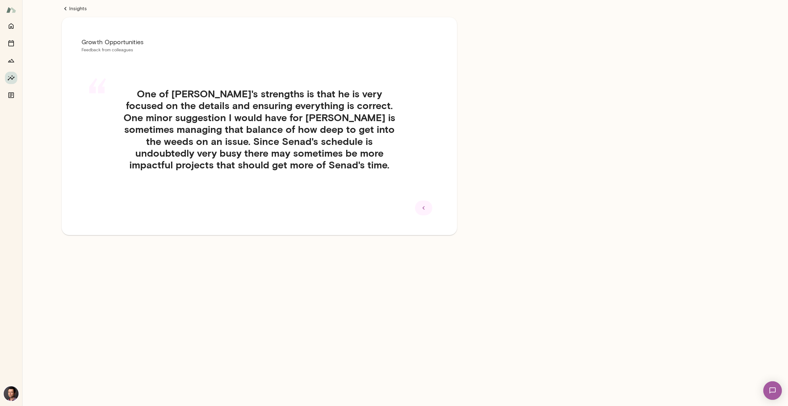
click at [422, 205] on icon at bounding box center [423, 207] width 7 height 7
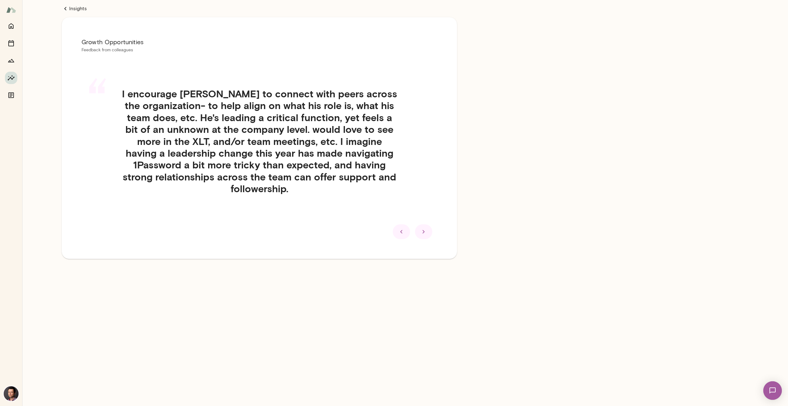
click at [422, 229] on icon at bounding box center [423, 231] width 7 height 7
